Goal: Information Seeking & Learning: Learn about a topic

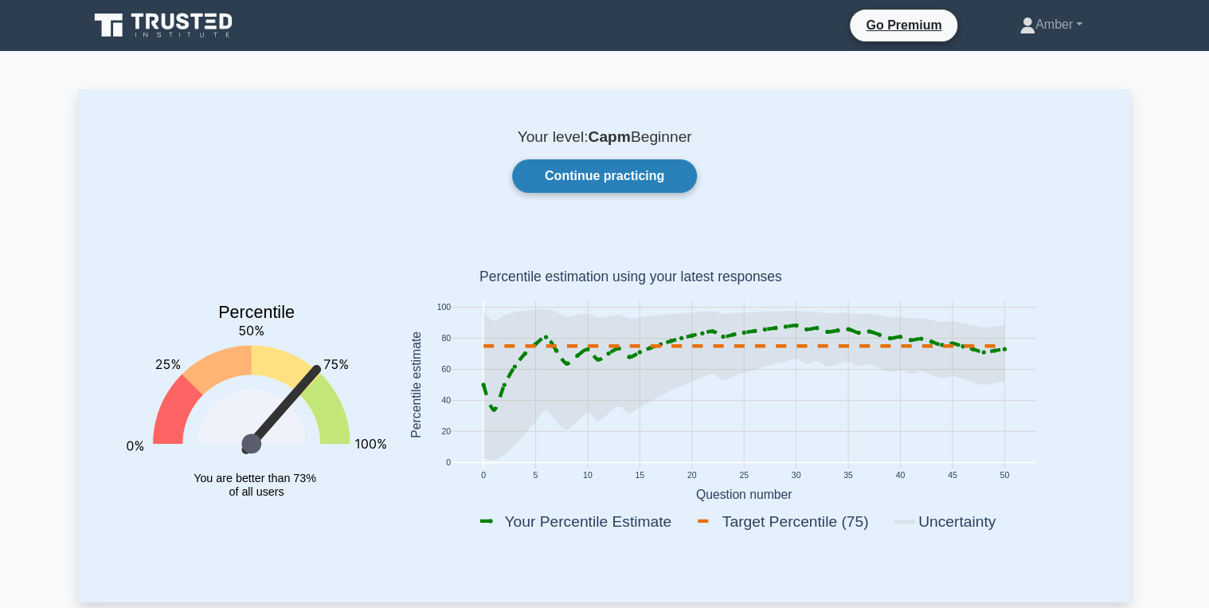
click at [586, 172] on link "Continue practicing" at bounding box center [604, 175] width 185 height 33
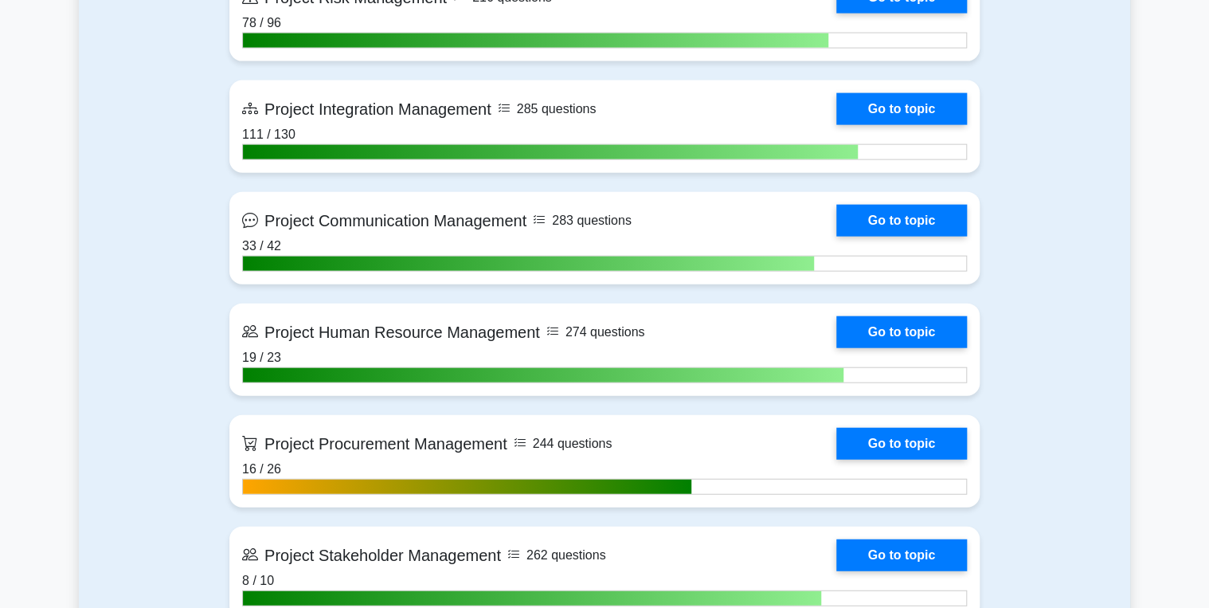
scroll to position [1721, 0]
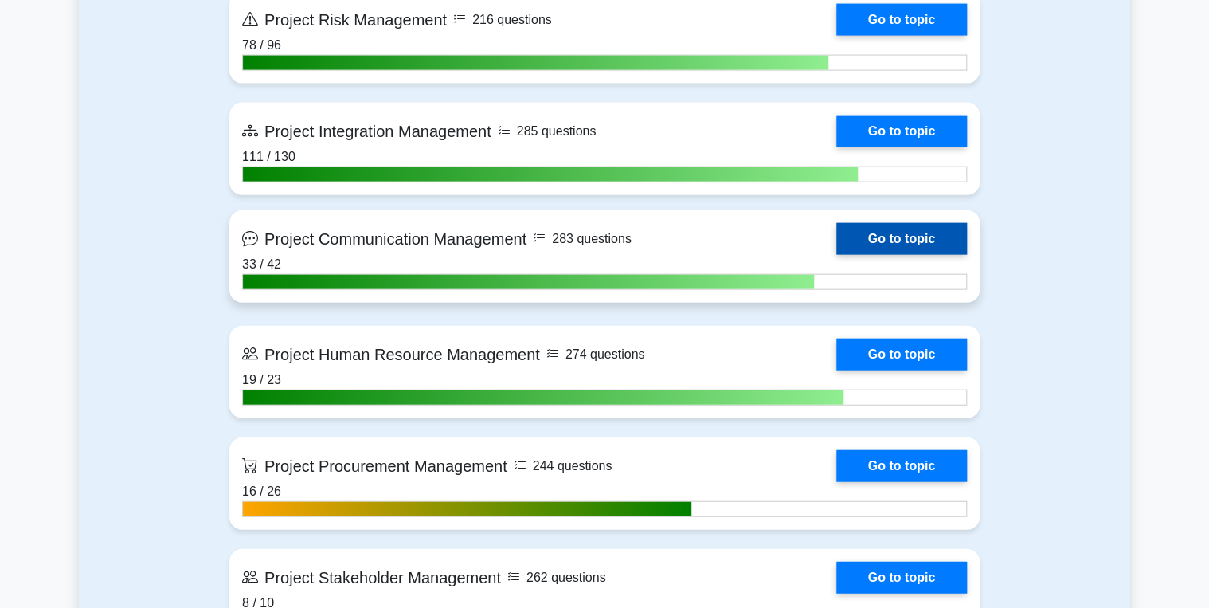
click at [898, 223] on link "Go to topic" at bounding box center [901, 239] width 131 height 32
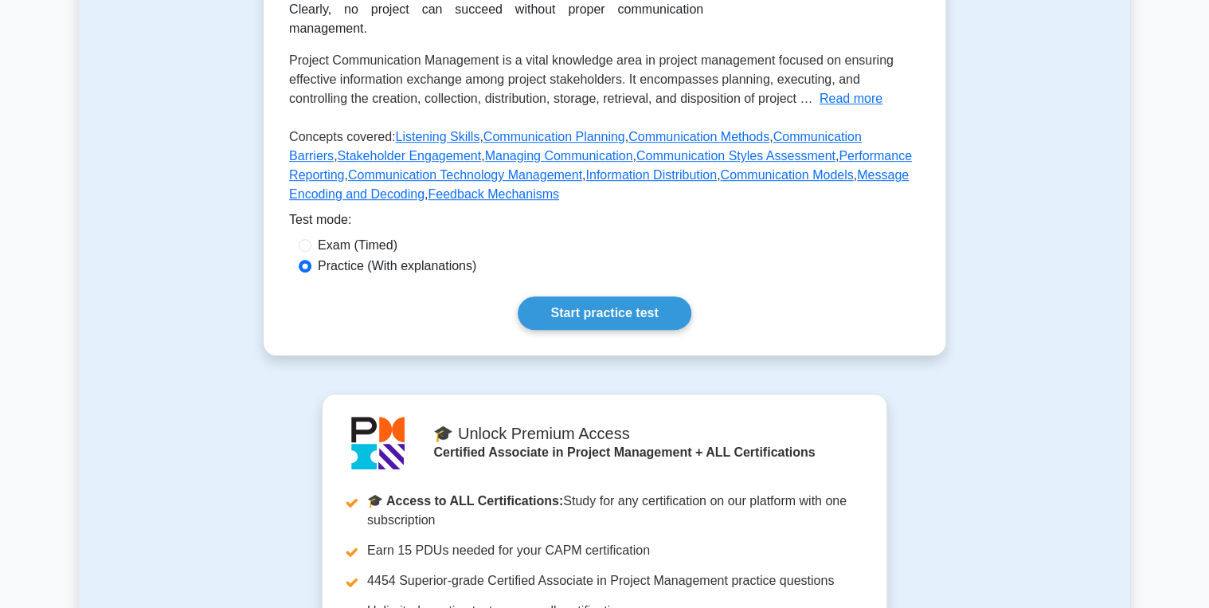
scroll to position [382, 0]
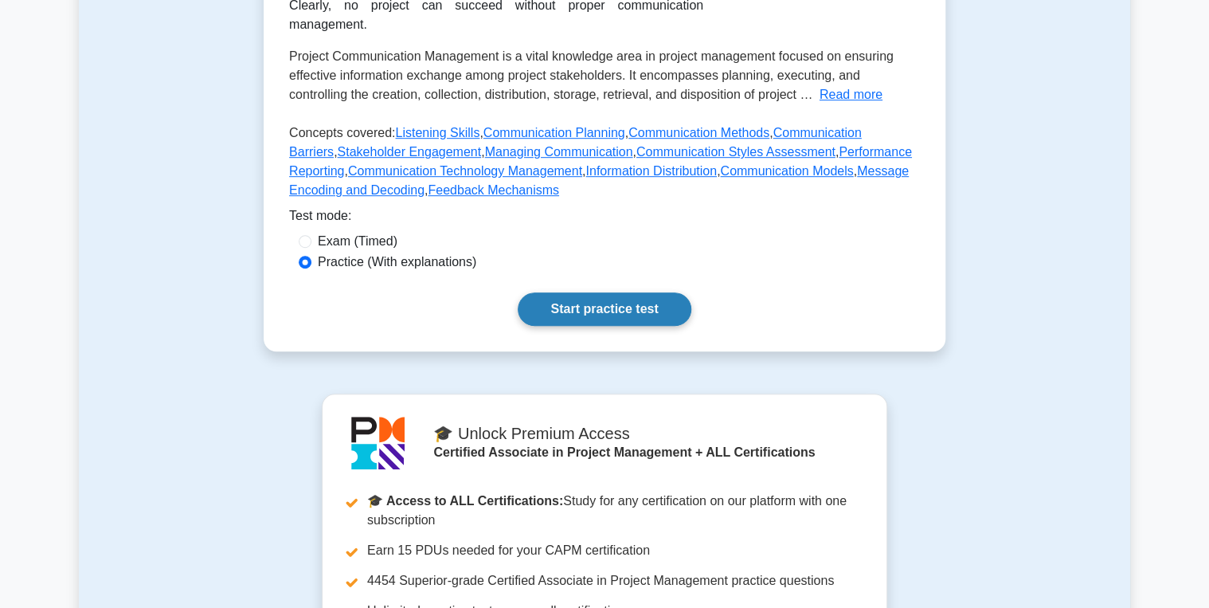
click at [585, 292] on link "Start practice test" at bounding box center [604, 308] width 173 height 33
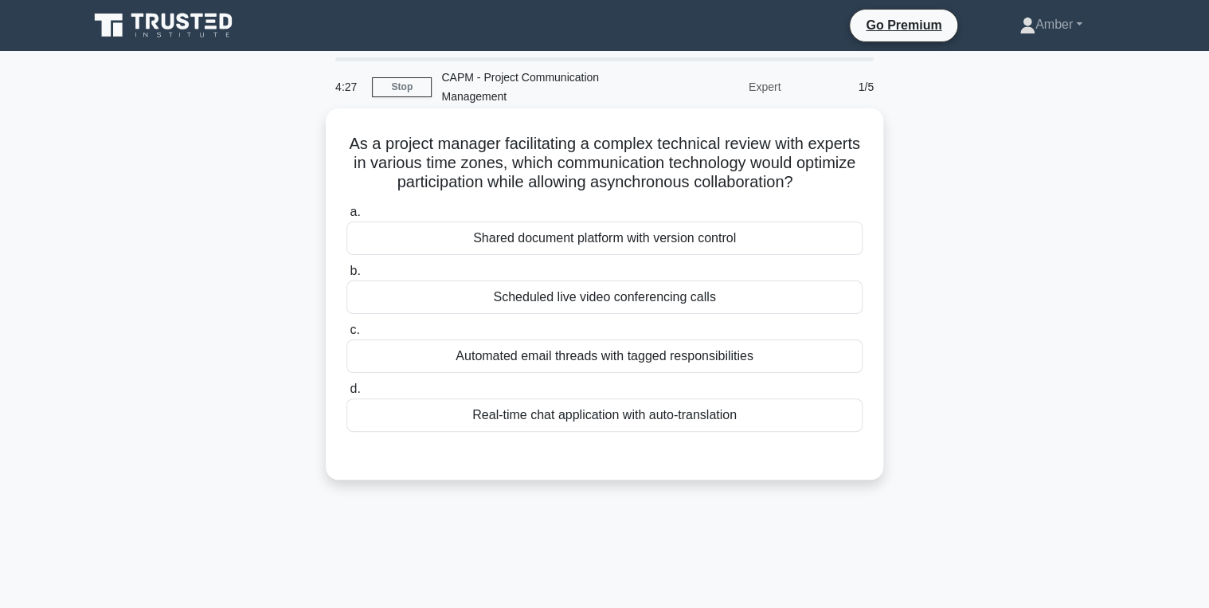
click at [585, 289] on div "Scheduled live video conferencing calls" at bounding box center [605, 296] width 516 height 33
click at [347, 276] on input "b. Scheduled live video conferencing calls" at bounding box center [347, 271] width 0 height 10
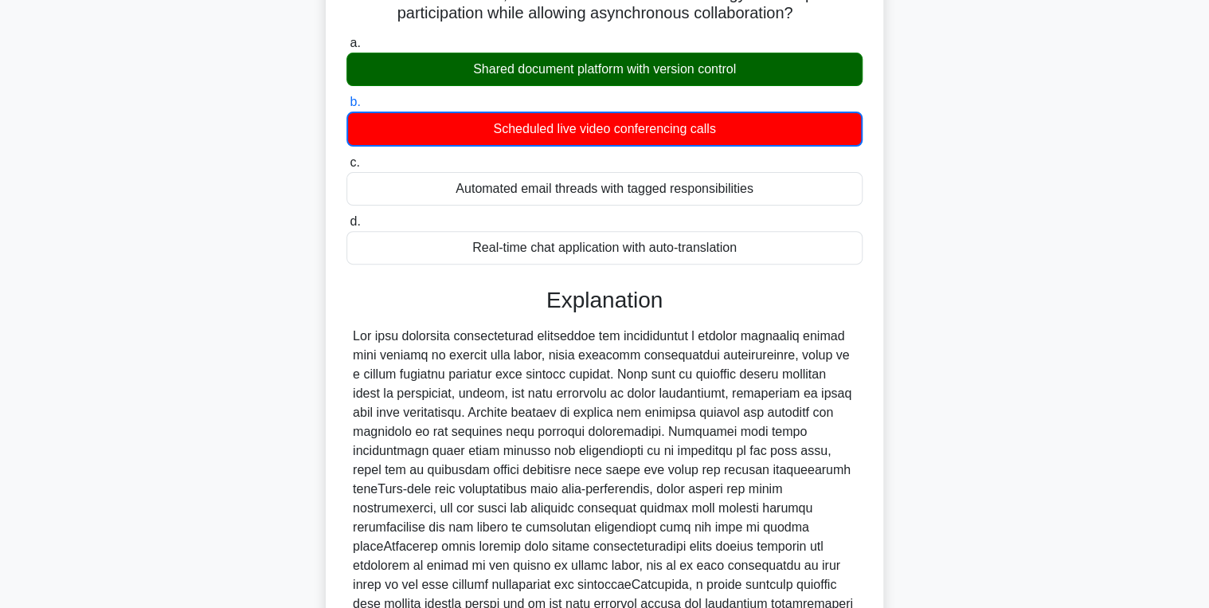
scroll to position [336, 0]
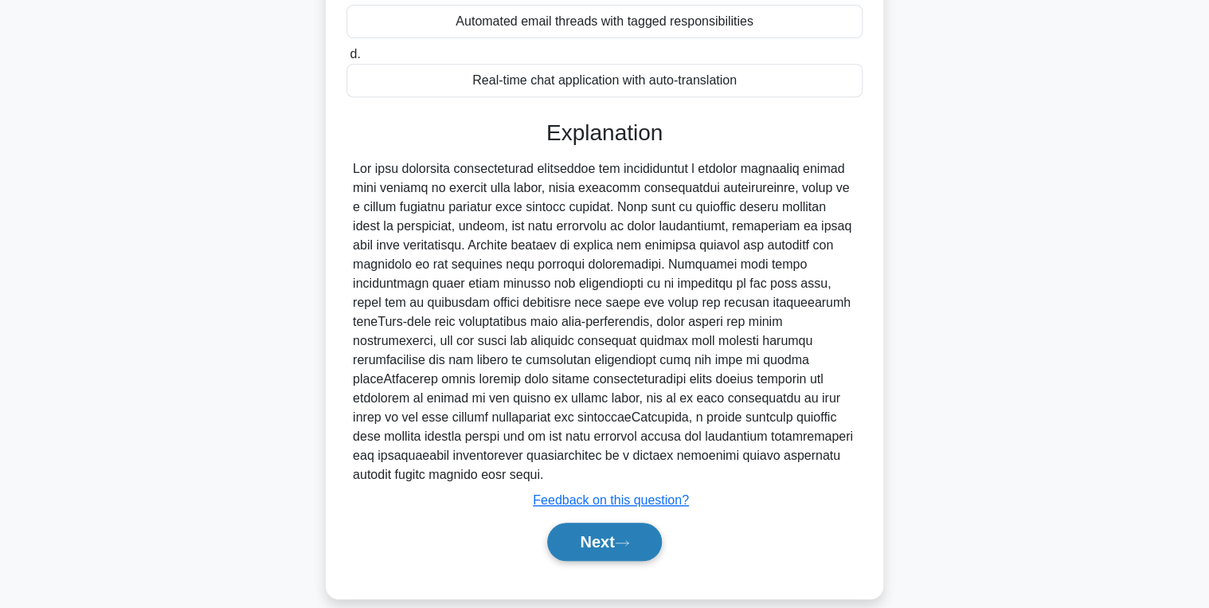
drag, startPoint x: 585, startPoint y: 526, endPoint x: 547, endPoint y: 465, distance: 71.2
click at [585, 523] on button "Next" at bounding box center [604, 542] width 114 height 38
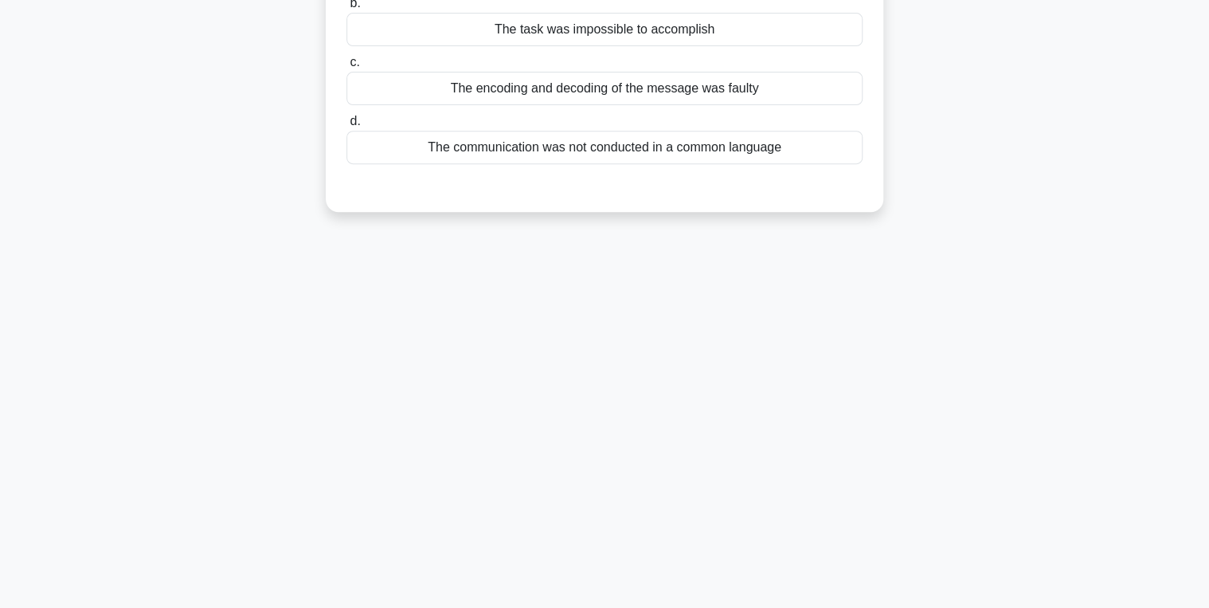
scroll to position [0, 0]
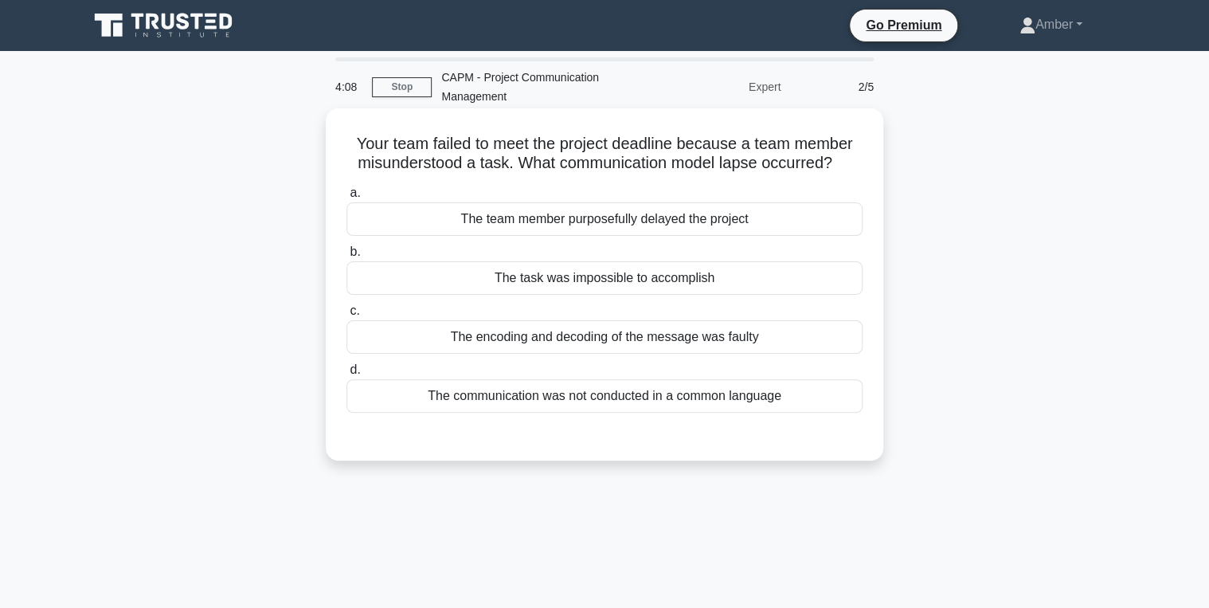
click at [518, 390] on div "The communication was not conducted in a common language" at bounding box center [605, 395] width 516 height 33
click at [347, 375] on input "d. The communication was not conducted in a common language" at bounding box center [347, 370] width 0 height 10
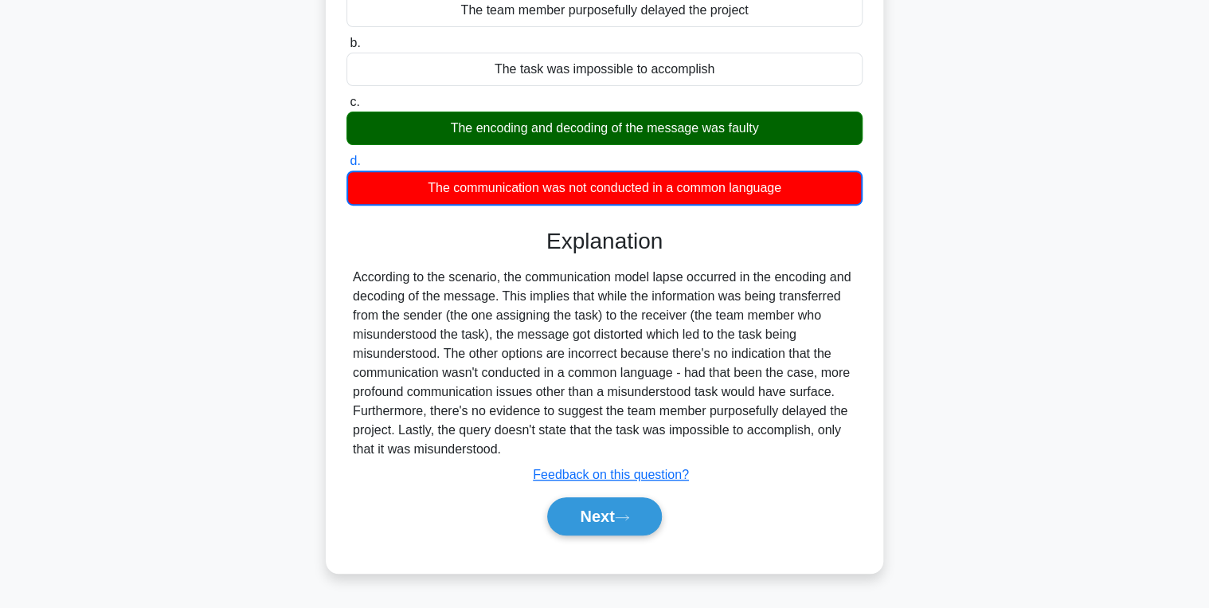
scroll to position [253, 0]
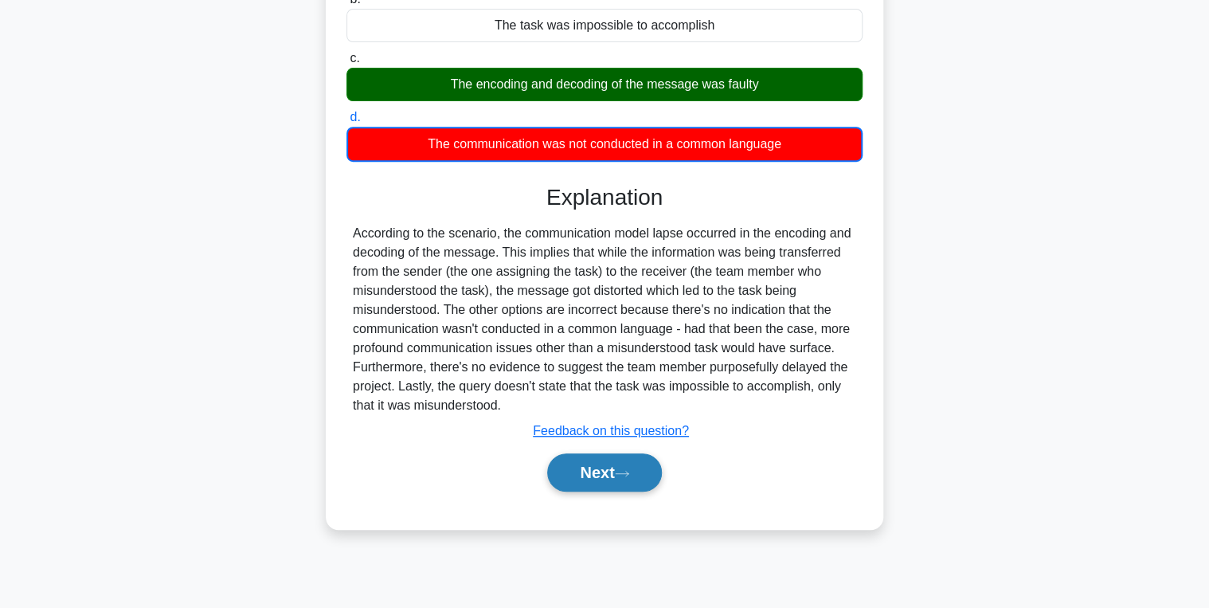
click at [614, 469] on button "Next" at bounding box center [604, 472] width 114 height 38
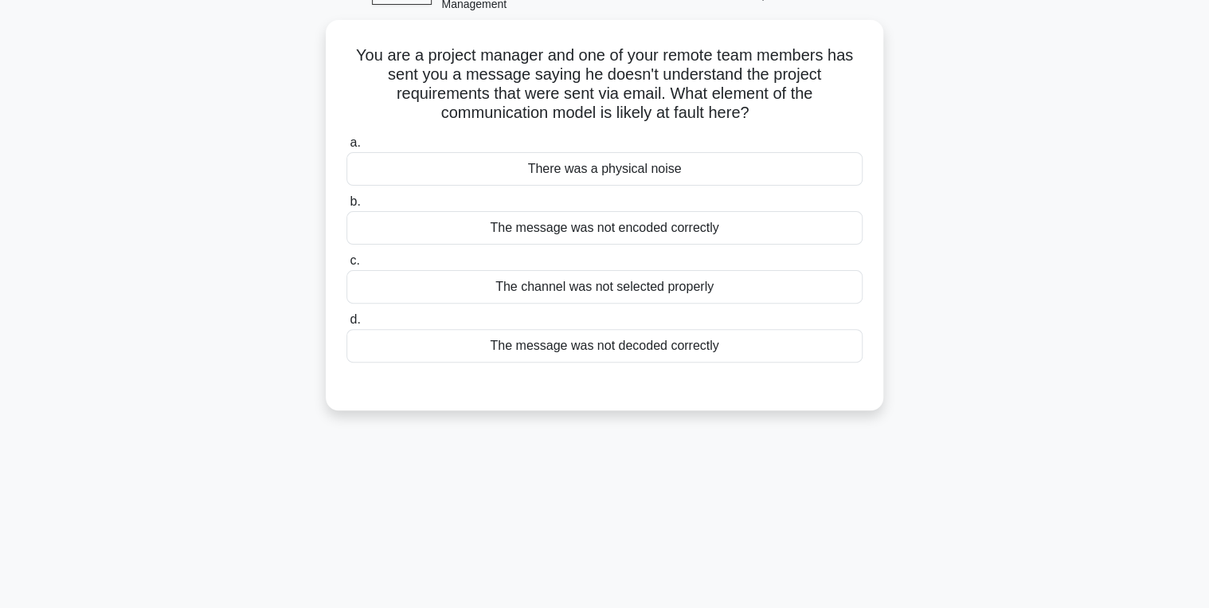
scroll to position [0, 0]
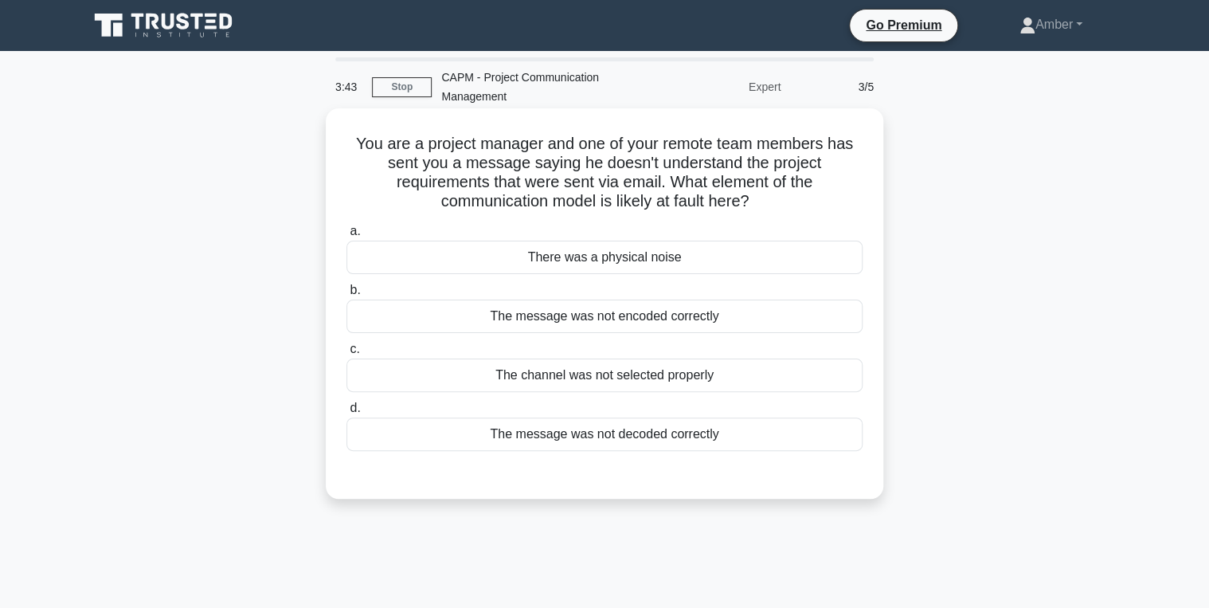
click at [592, 315] on div "The message was not encoded correctly" at bounding box center [605, 316] width 516 height 33
click at [558, 315] on div "The message was not encoded correctly" at bounding box center [605, 316] width 516 height 33
click at [347, 296] on input "b. The message was not encoded correctly" at bounding box center [347, 290] width 0 height 10
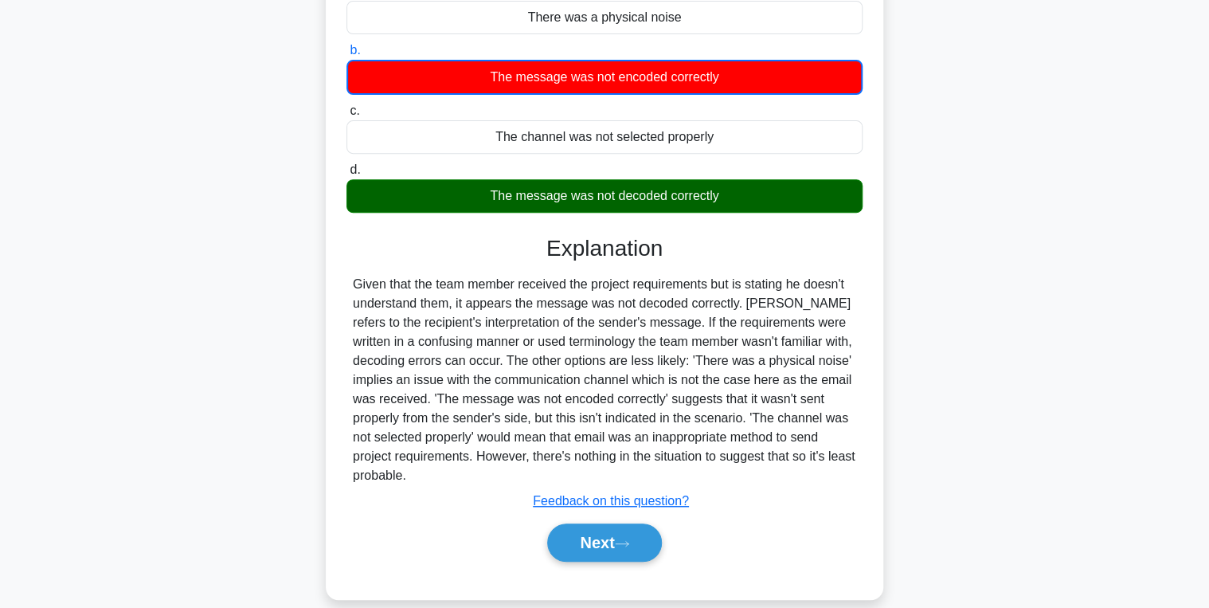
scroll to position [260, 0]
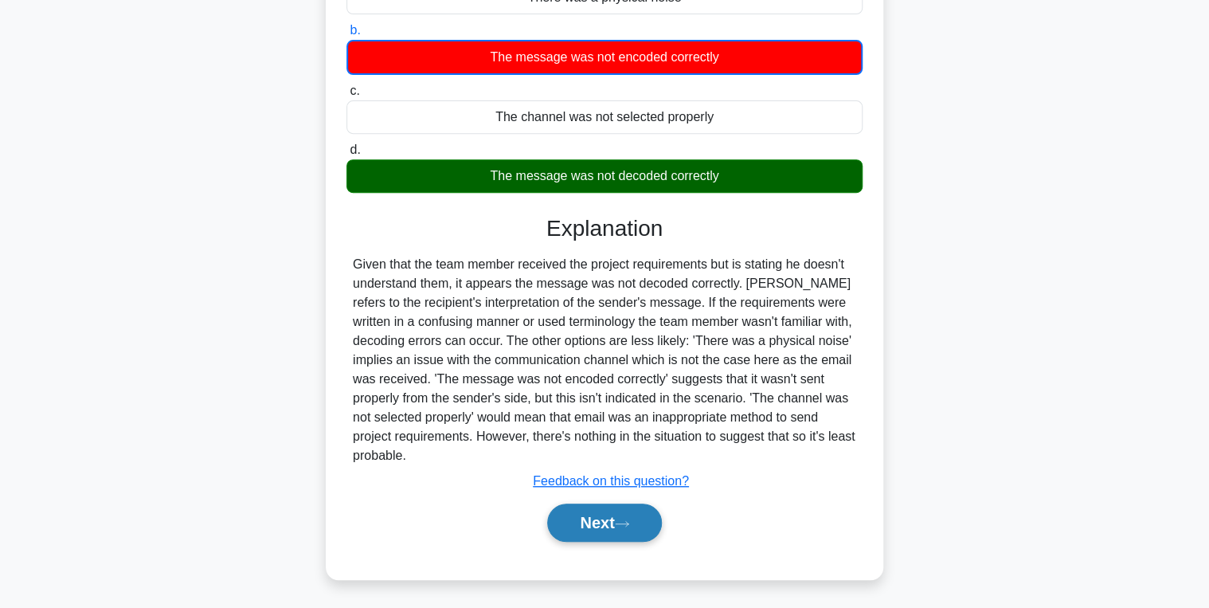
click at [585, 511] on button "Next" at bounding box center [604, 522] width 114 height 38
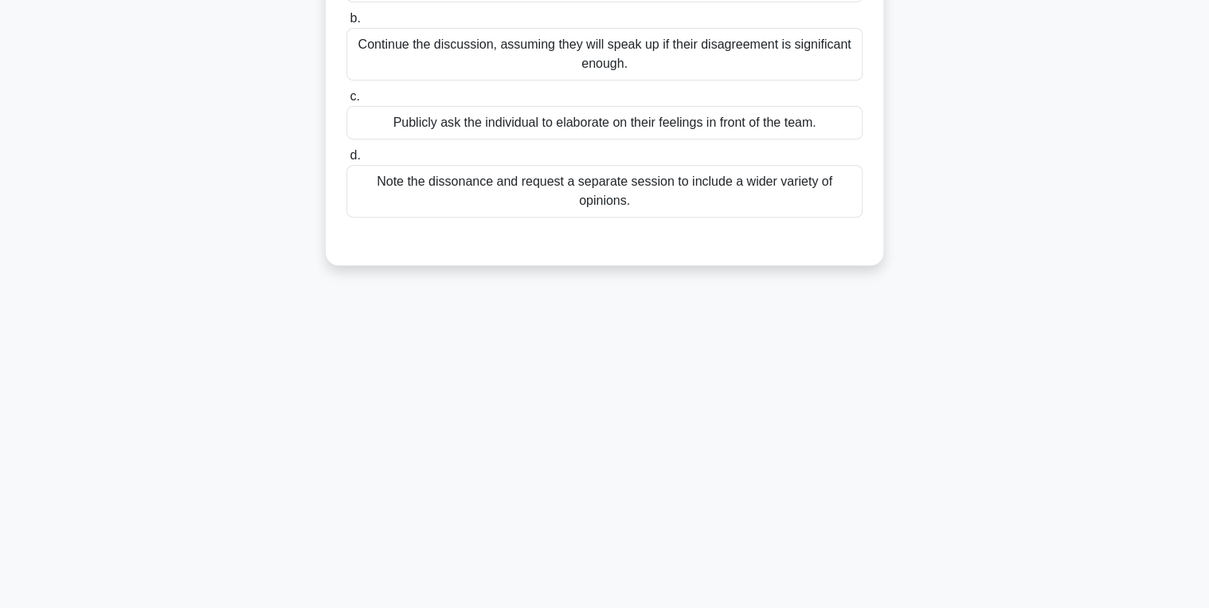
scroll to position [0, 0]
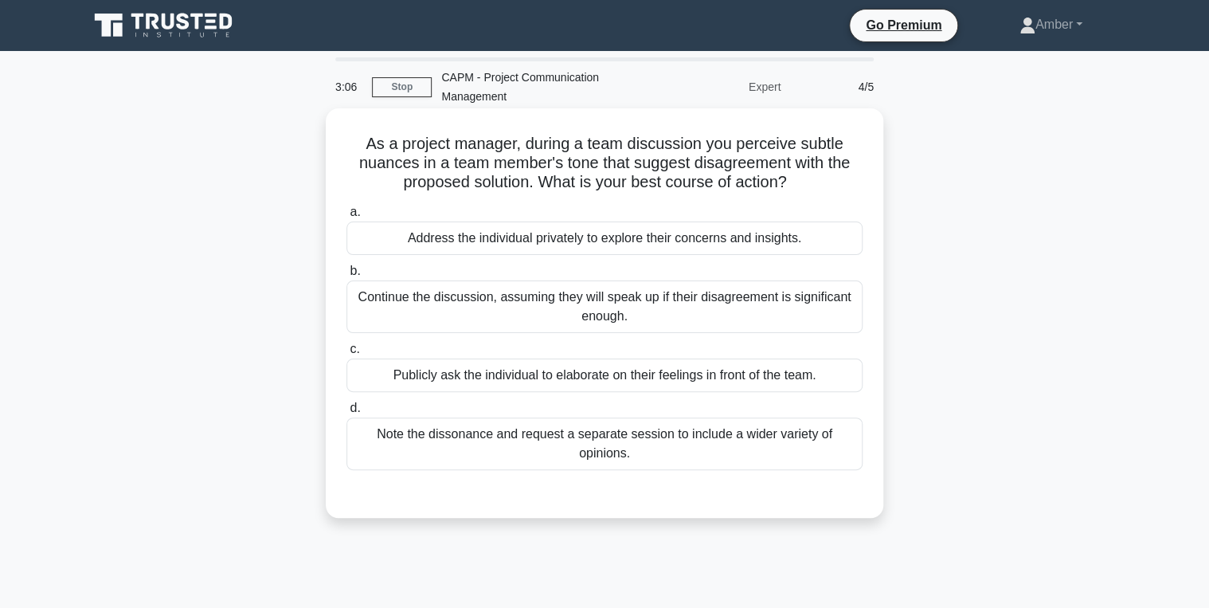
click at [590, 239] on div "Address the individual privately to explore their concerns and insights." at bounding box center [605, 237] width 516 height 33
click at [347, 217] on input "a. Address the individual privately to explore their concerns and insights." at bounding box center [347, 212] width 0 height 10
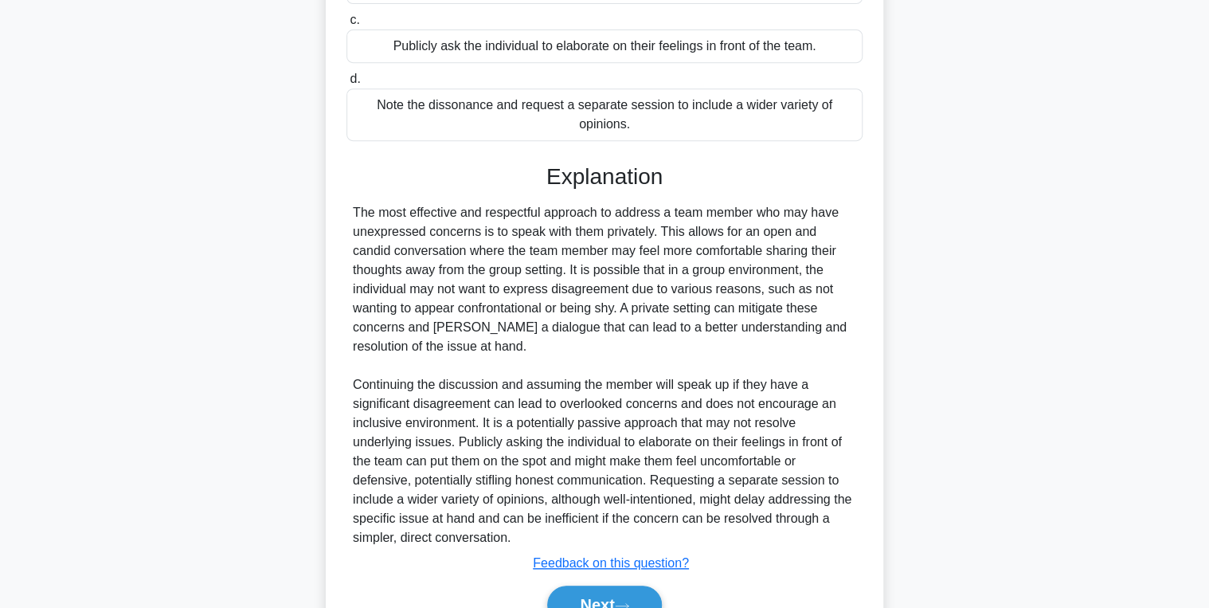
scroll to position [411, 0]
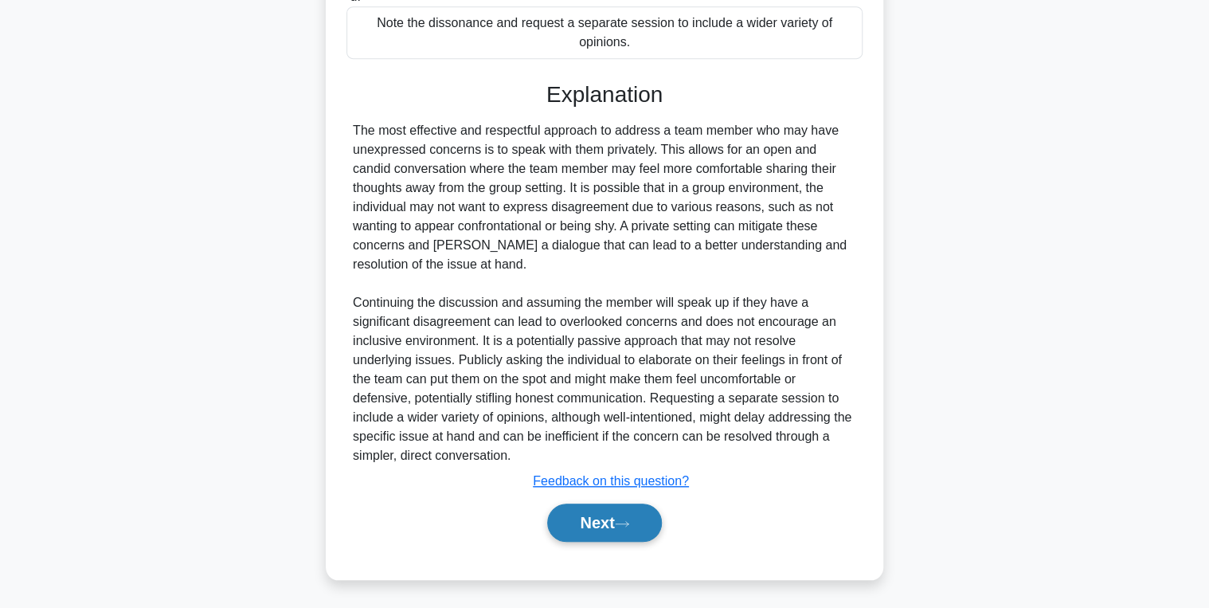
click at [572, 519] on button "Next" at bounding box center [604, 522] width 114 height 38
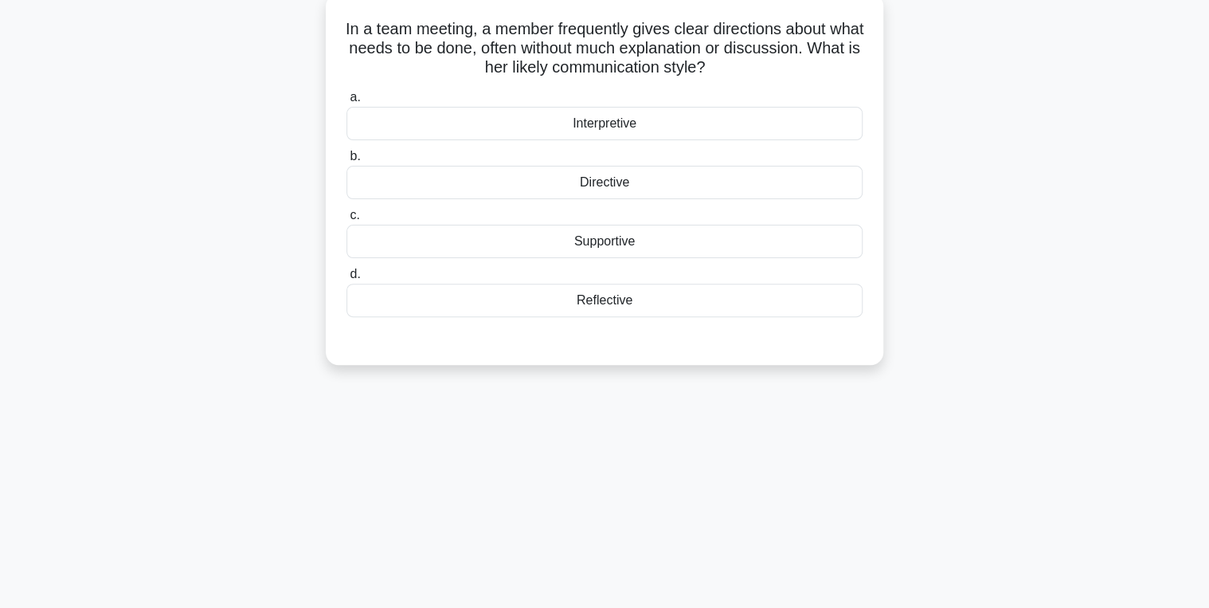
scroll to position [0, 0]
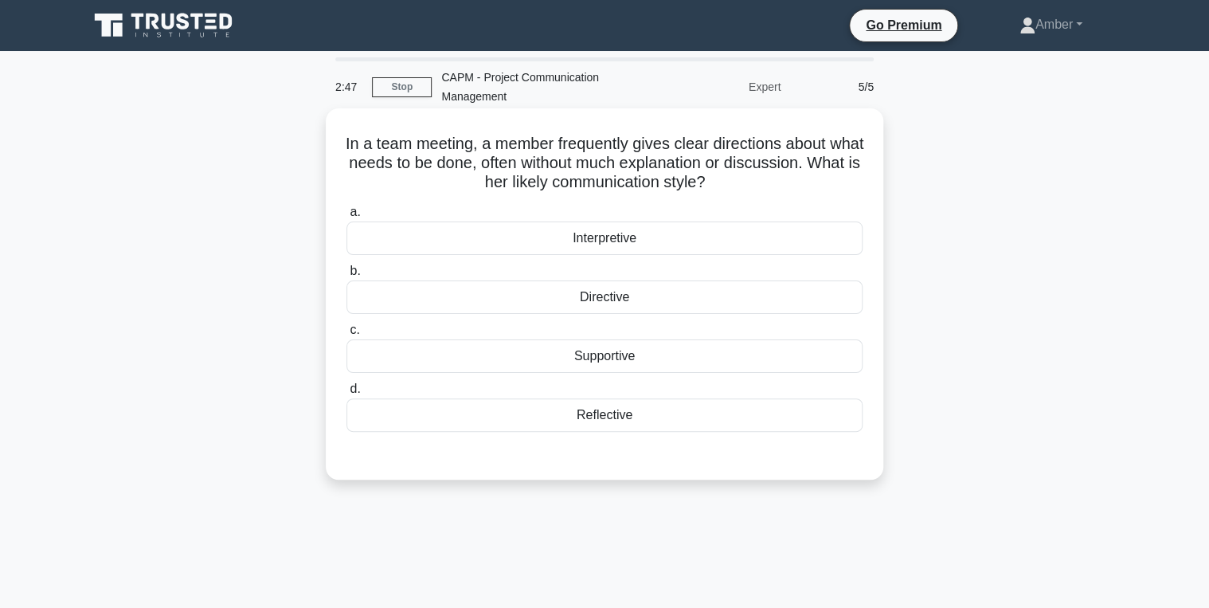
click at [535, 287] on div "Directive" at bounding box center [605, 296] width 516 height 33
click at [347, 276] on input "b. Directive" at bounding box center [347, 271] width 0 height 10
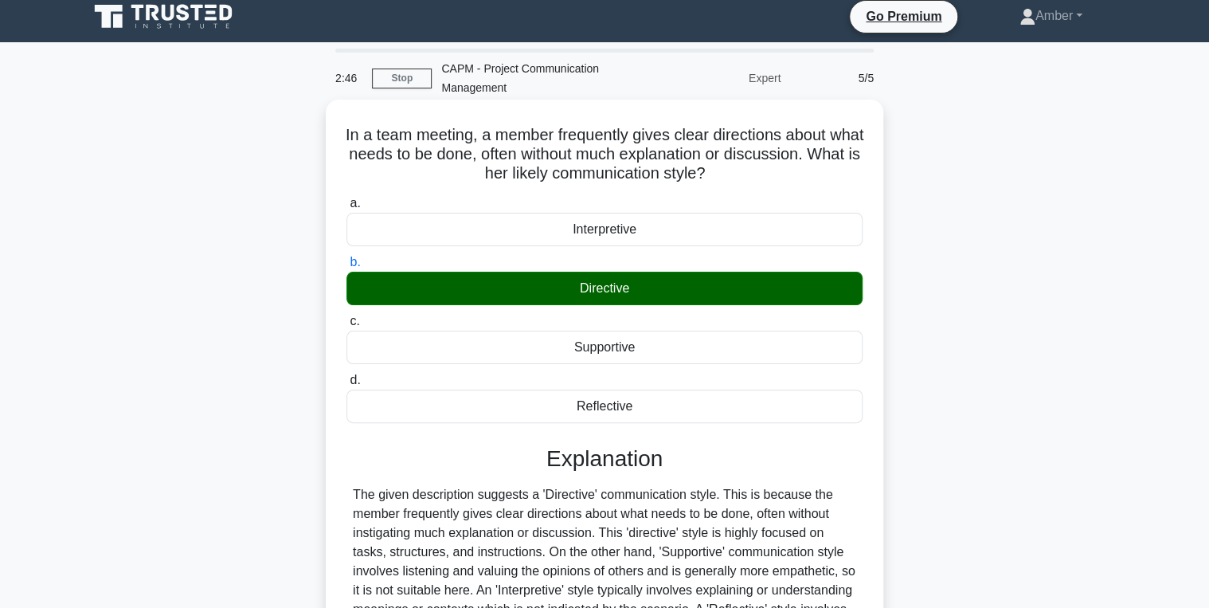
scroll to position [253, 0]
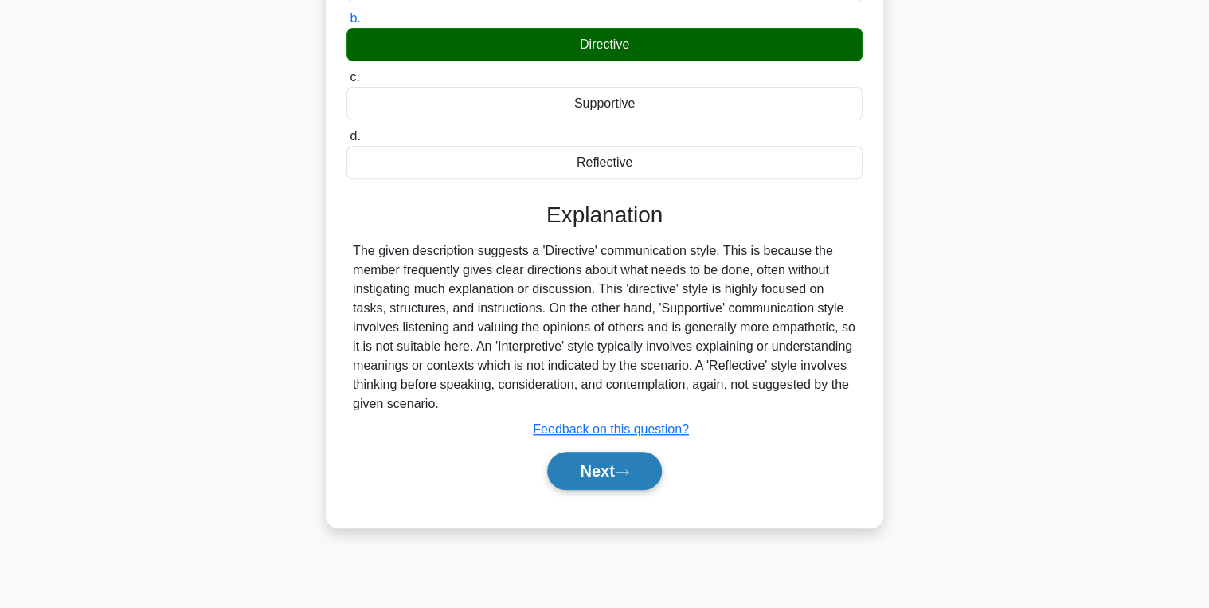
click at [573, 475] on button "Next" at bounding box center [604, 471] width 114 height 38
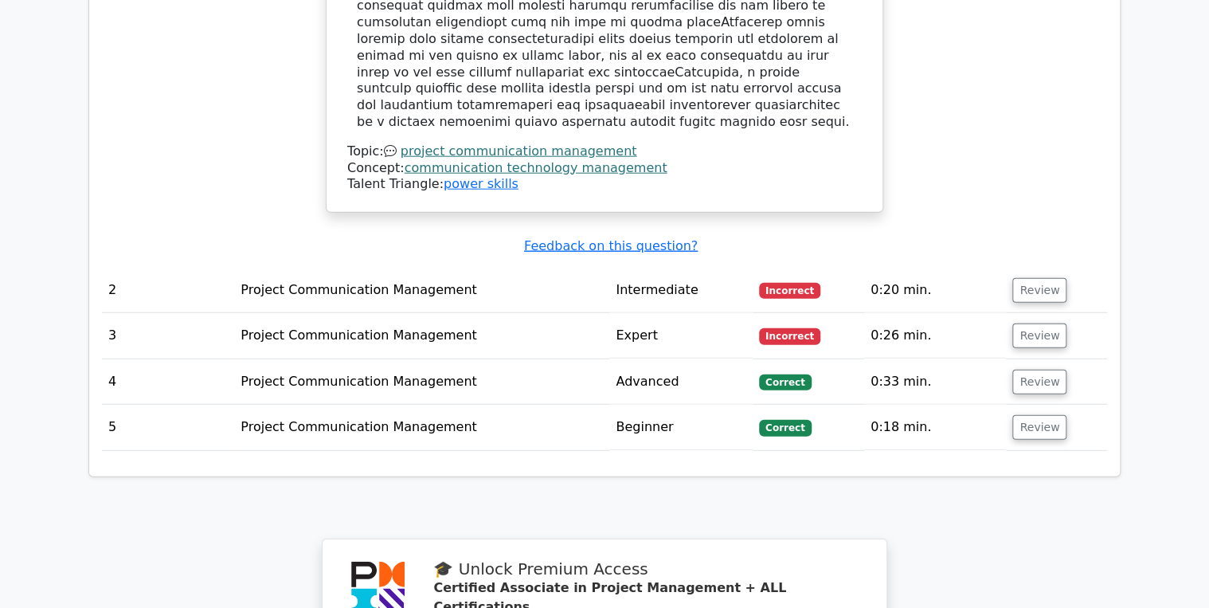
scroll to position [1976, 0]
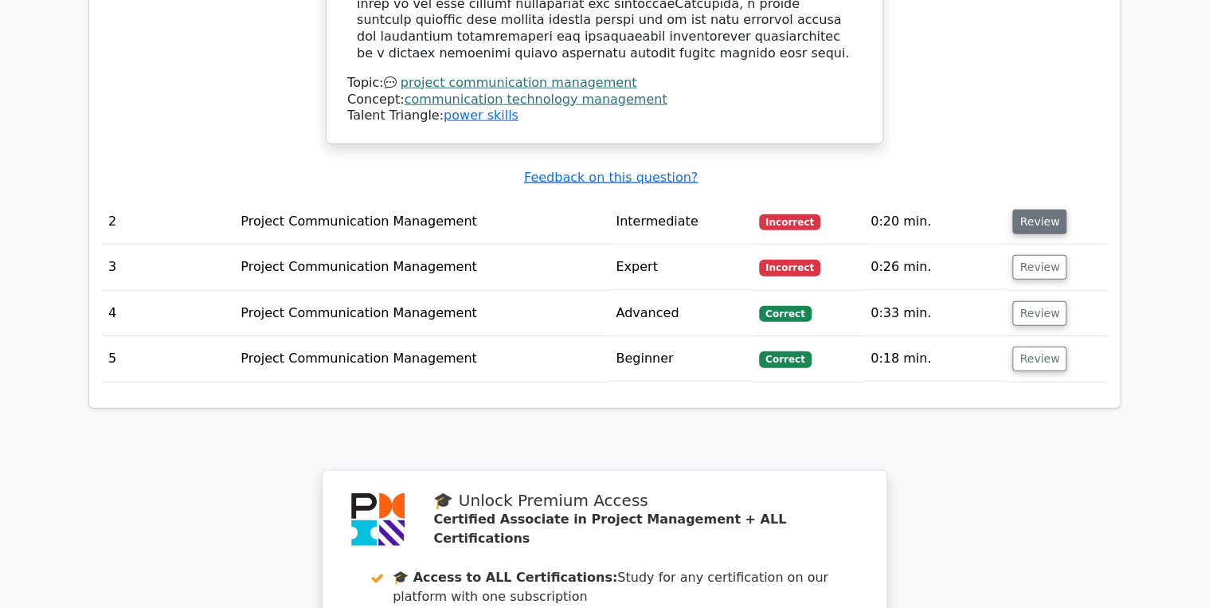
click at [1036, 210] on button "Review" at bounding box center [1040, 222] width 54 height 25
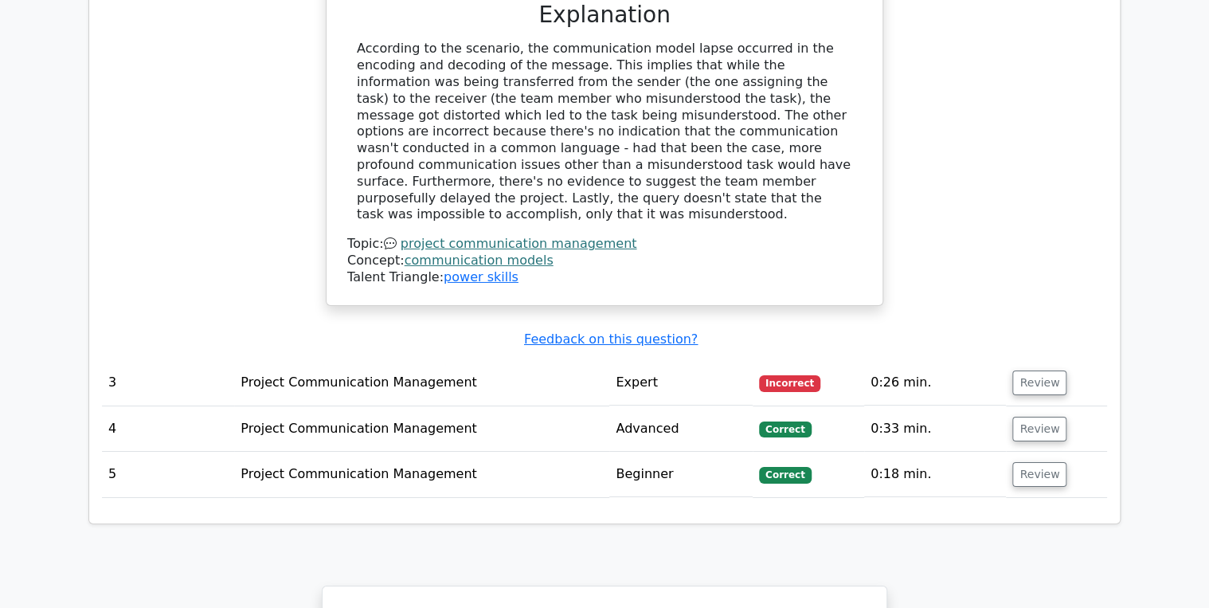
scroll to position [2549, 0]
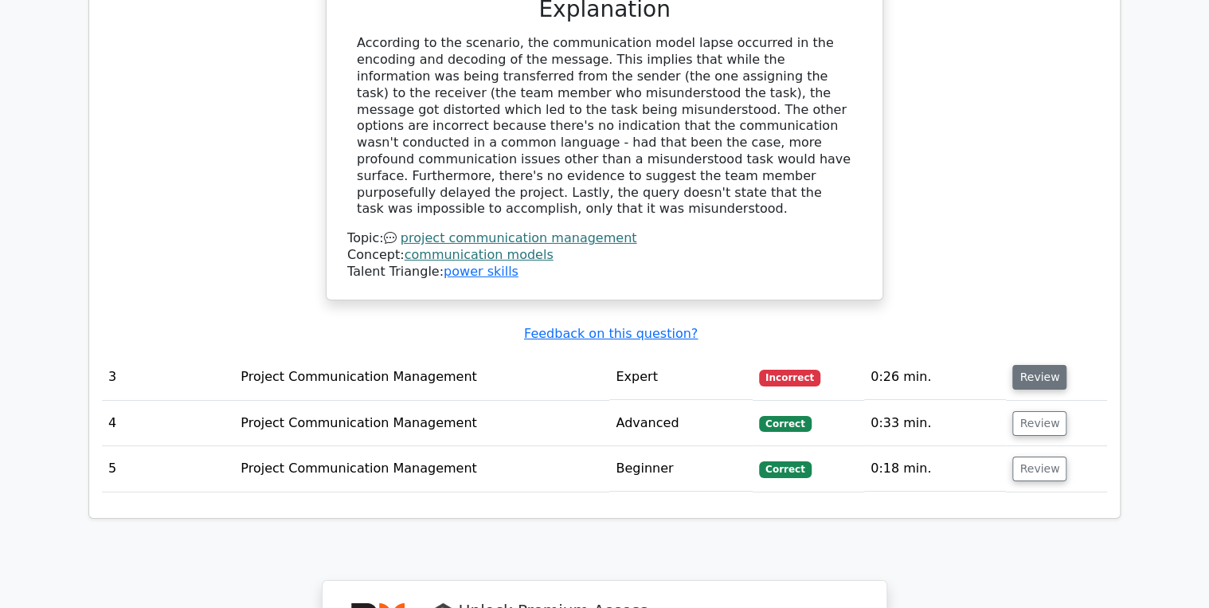
click at [1035, 365] on button "Review" at bounding box center [1040, 377] width 54 height 25
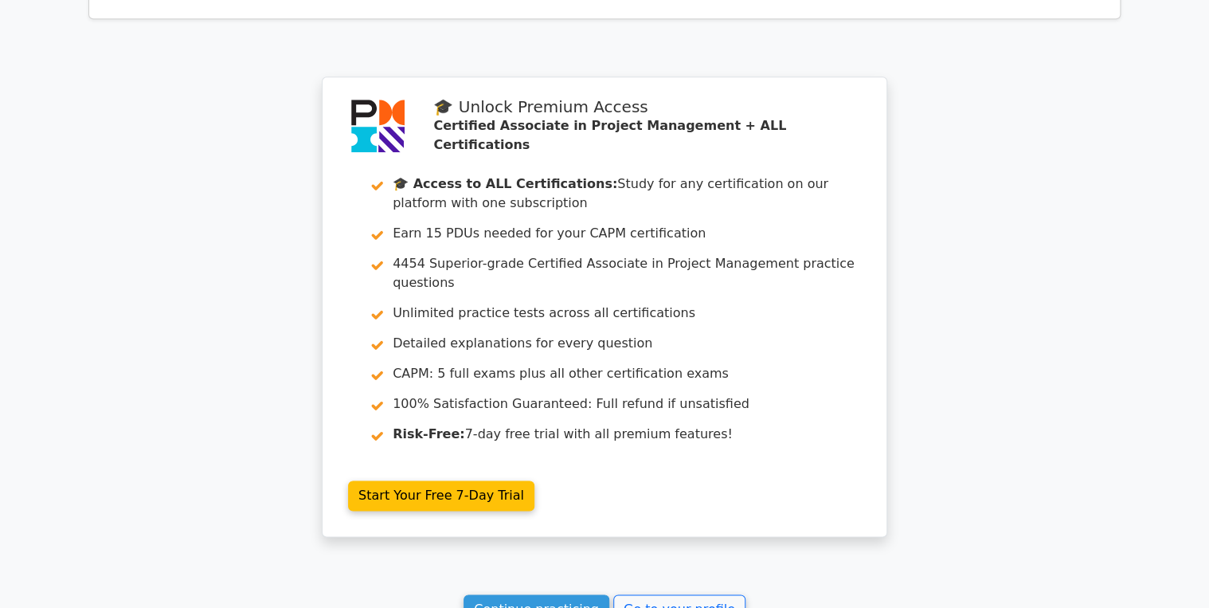
scroll to position [3824, 0]
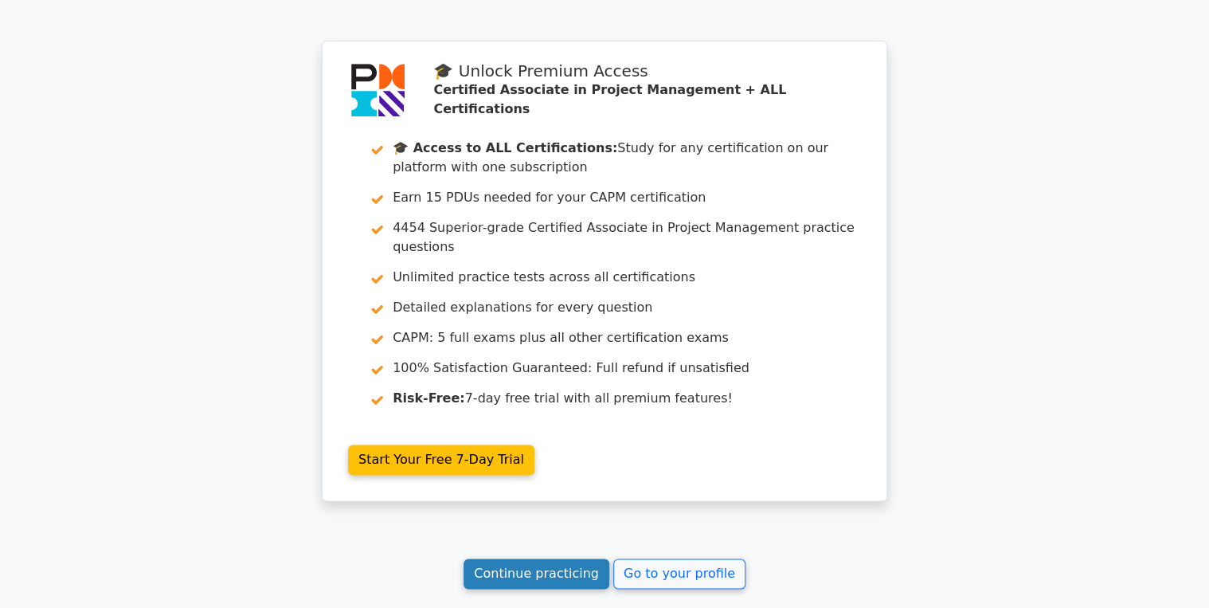
click at [514, 558] on link "Continue practicing" at bounding box center [537, 573] width 146 height 30
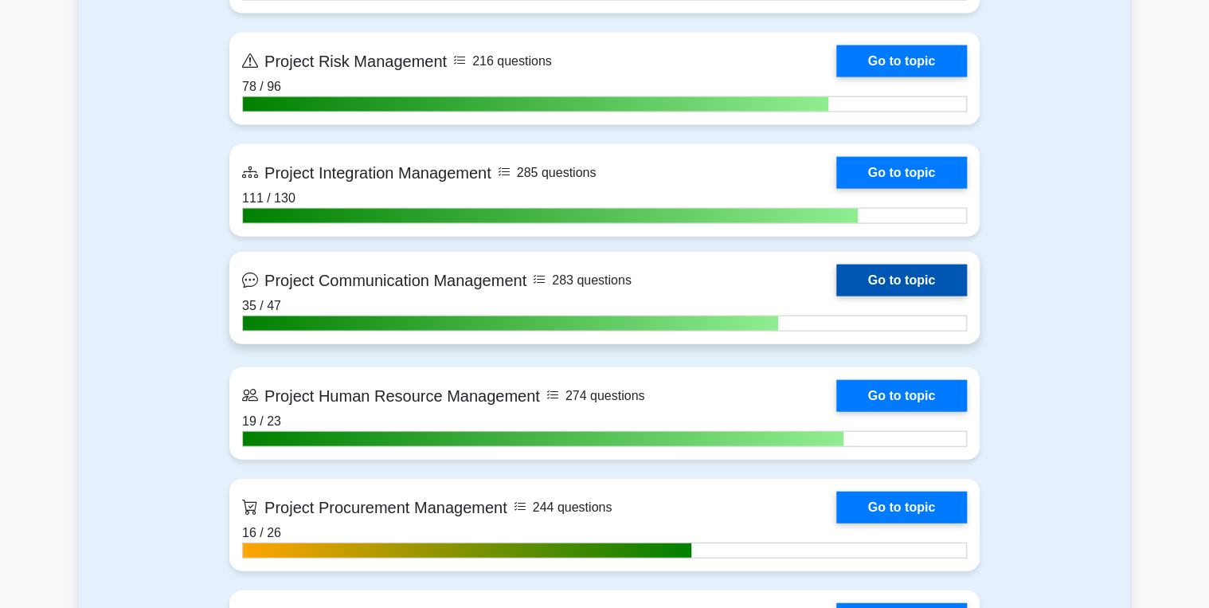
scroll to position [1657, 0]
